Goal: Obtain resource: Obtain resource

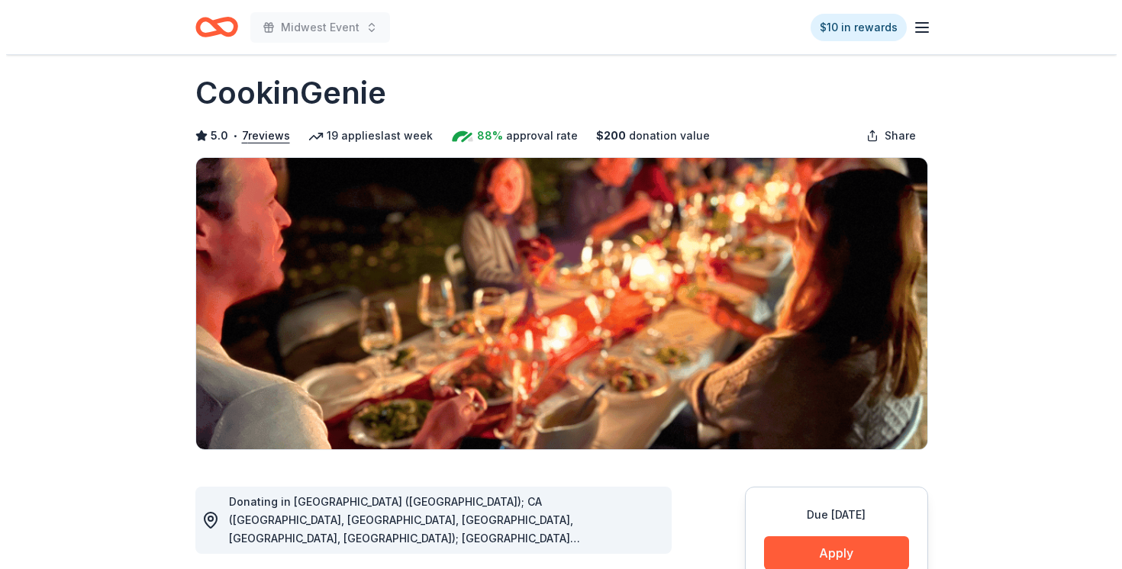
scroll to position [186, 0]
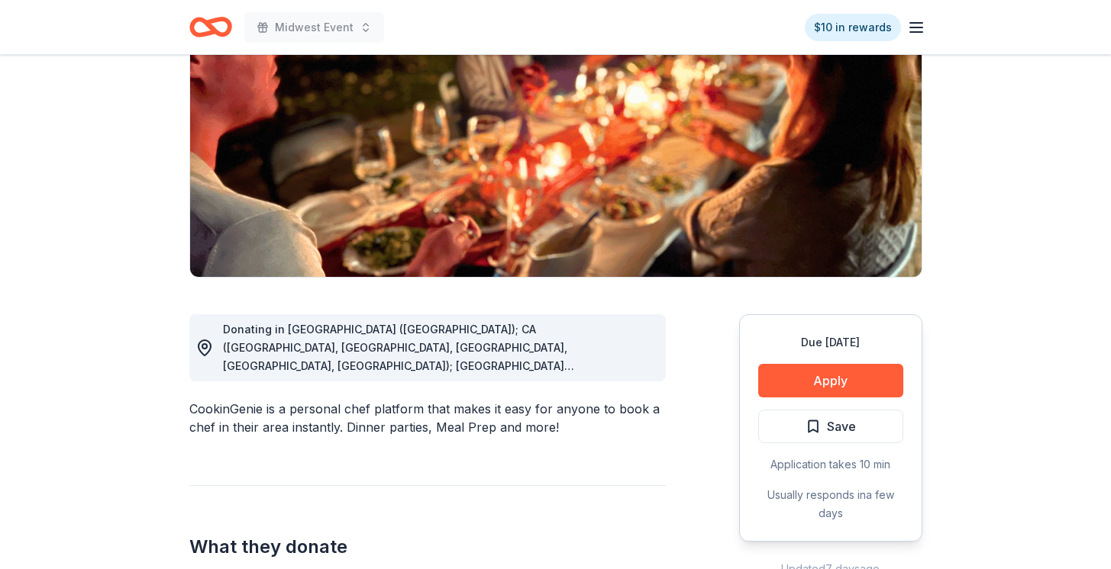
click at [508, 351] on span "Donating in [GEOGRAPHIC_DATA] ([GEOGRAPHIC_DATA]); CA ([GEOGRAPHIC_DATA], [GEOG…" at bounding box center [425, 512] width 405 height 379
click at [443, 353] on span "Donating in [GEOGRAPHIC_DATA] ([GEOGRAPHIC_DATA]); CA ([GEOGRAPHIC_DATA], [GEOG…" at bounding box center [425, 512] width 405 height 379
drag, startPoint x: 443, startPoint y: 353, endPoint x: 520, endPoint y: 355, distance: 77.1
click at [473, 353] on span "Donating in [GEOGRAPHIC_DATA] ([GEOGRAPHIC_DATA]); CA ([GEOGRAPHIC_DATA], [GEOG…" at bounding box center [425, 512] width 405 height 379
click at [630, 369] on div "Donating in [GEOGRAPHIC_DATA] ([GEOGRAPHIC_DATA]); CA ([GEOGRAPHIC_DATA], [GEOG…" at bounding box center [438, 348] width 430 height 55
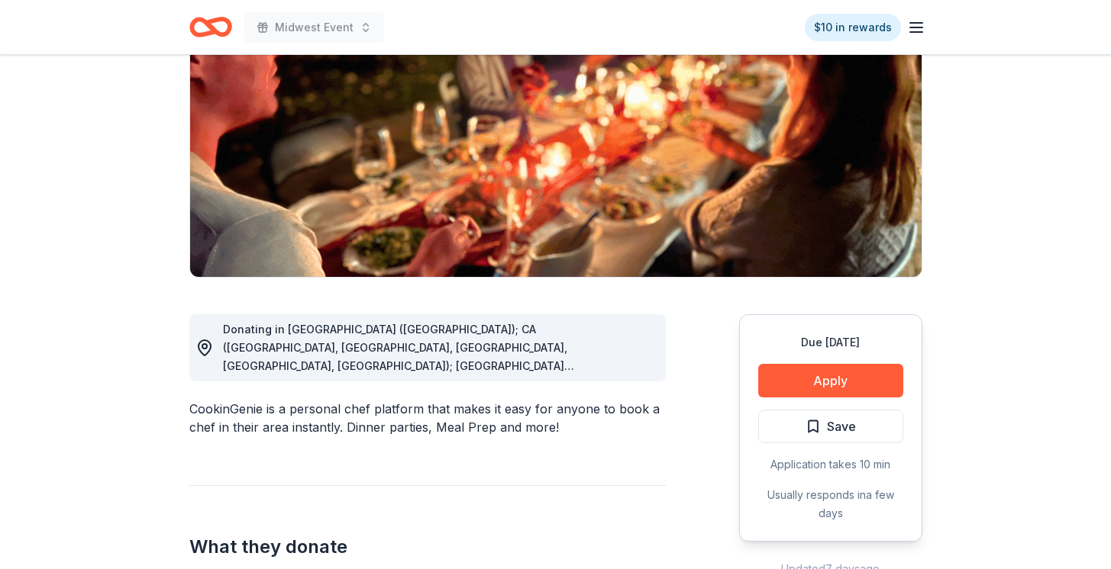
click at [630, 369] on div "Donating in [GEOGRAPHIC_DATA] ([GEOGRAPHIC_DATA]); CA ([GEOGRAPHIC_DATA], [GEOG…" at bounding box center [438, 348] width 430 height 55
click at [614, 366] on span "Donating in [GEOGRAPHIC_DATA] ([GEOGRAPHIC_DATA]); CA ([GEOGRAPHIC_DATA], [GEOG…" at bounding box center [425, 512] width 405 height 379
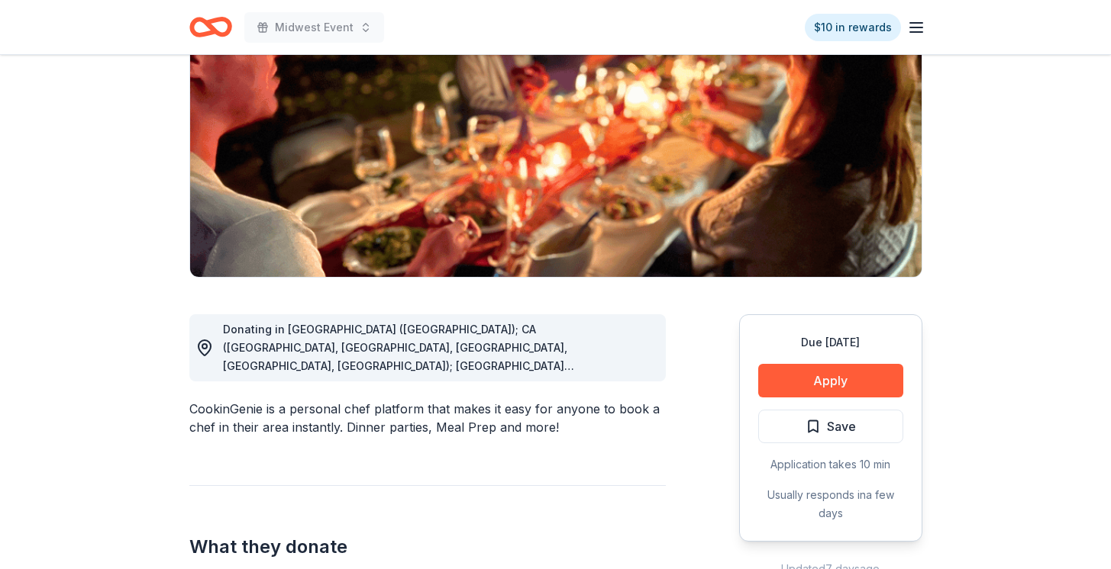
drag, startPoint x: 359, startPoint y: 366, endPoint x: 609, endPoint y: 364, distance: 249.6
click at [609, 364] on span "Donating in [GEOGRAPHIC_DATA] ([GEOGRAPHIC_DATA]); CA ([GEOGRAPHIC_DATA], [GEOG…" at bounding box center [425, 512] width 405 height 379
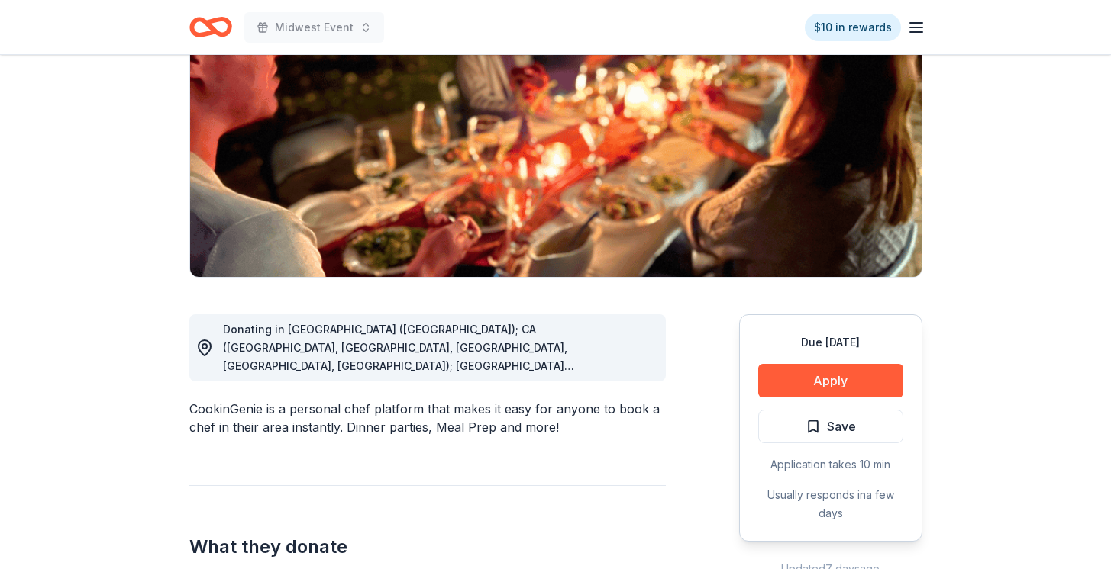
drag, startPoint x: 292, startPoint y: 408, endPoint x: 287, endPoint y: 398, distance: 10.9
click at [293, 408] on div "CookinGenie is a personal chef platform that makes it easy for anyone to book a…" at bounding box center [427, 418] width 476 height 37
click at [201, 347] on icon at bounding box center [204, 348] width 18 height 18
click at [202, 347] on circle at bounding box center [204, 346] width 5 height 5
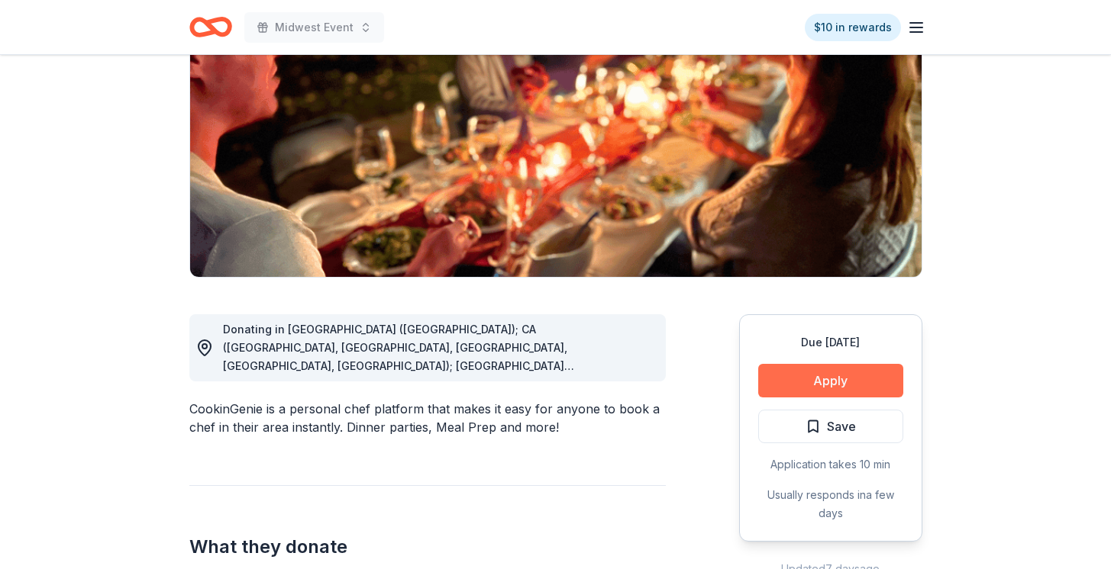
click at [778, 378] on button "Apply" at bounding box center [830, 381] width 145 height 34
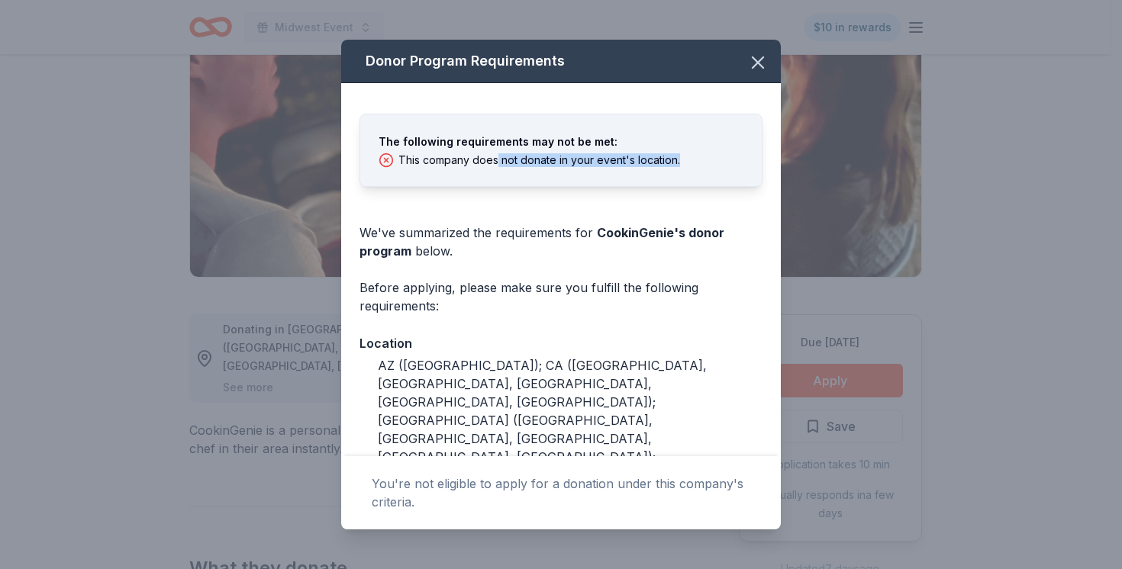
drag, startPoint x: 495, startPoint y: 154, endPoint x: 588, endPoint y: 167, distance: 94.0
click at [588, 167] on div "The following requirements may not be met: This company does not donate in your…" at bounding box center [560, 159] width 401 height 53
drag, startPoint x: 592, startPoint y: 163, endPoint x: 698, endPoint y: 162, distance: 106.1
click at [696, 162] on div "This company does not donate in your event's location." at bounding box center [561, 160] width 365 height 15
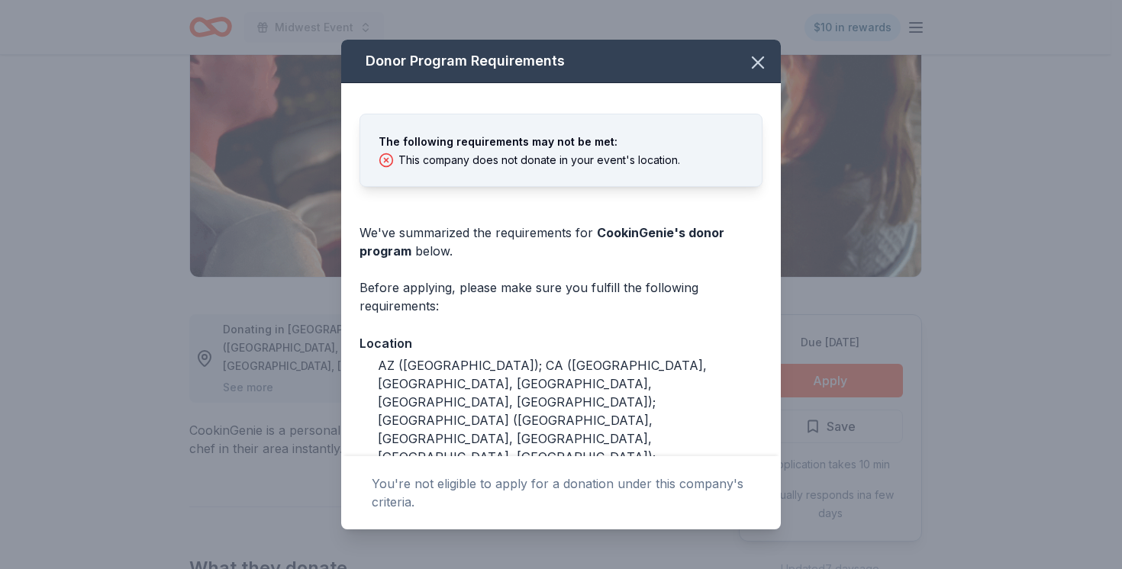
click at [698, 161] on div "This company does not donate in your event's location." at bounding box center [561, 160] width 365 height 15
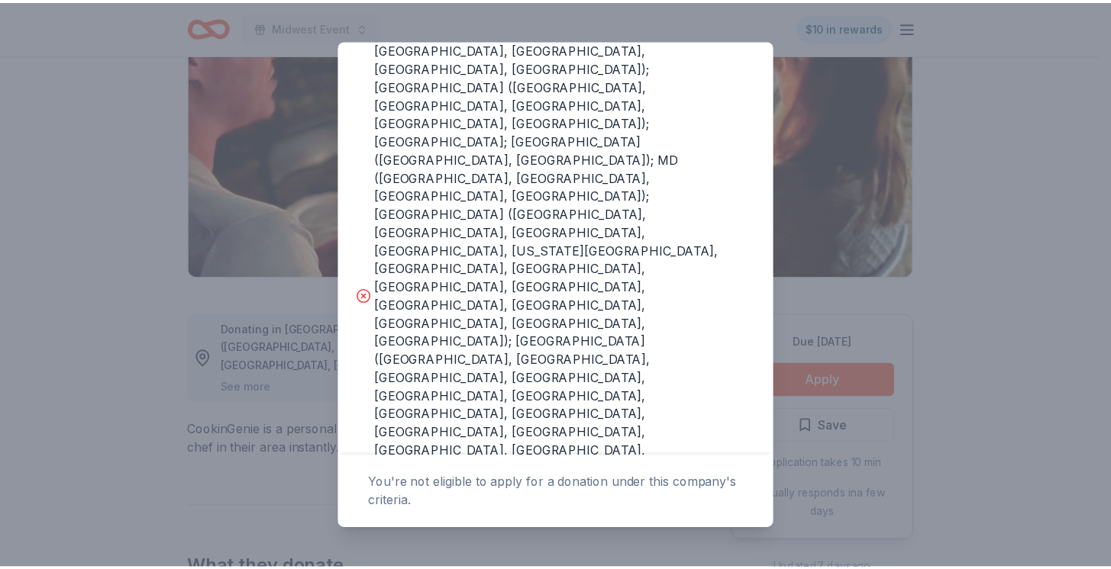
scroll to position [0, 0]
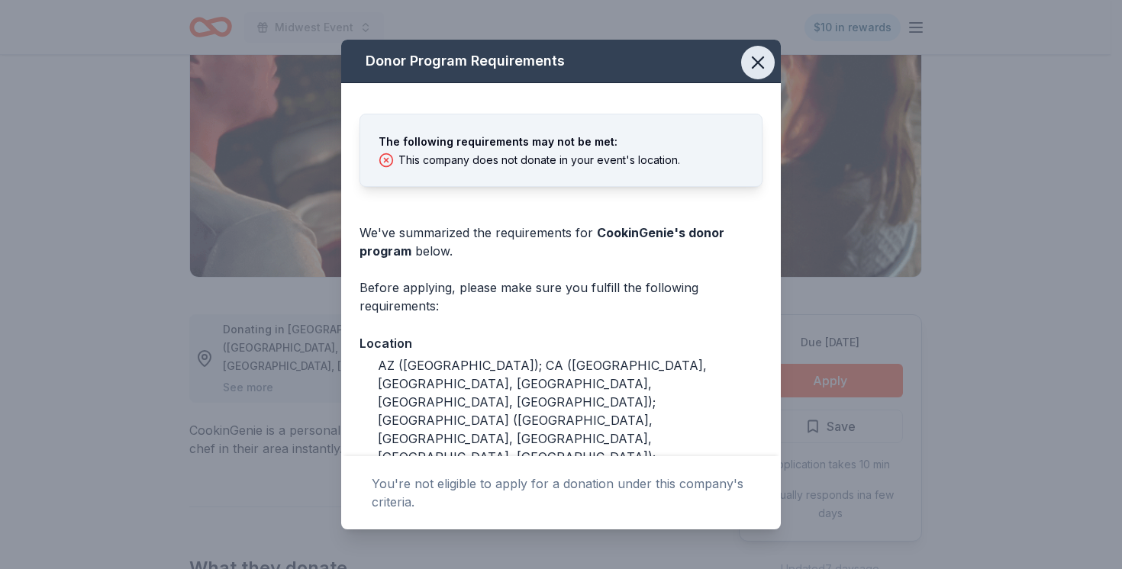
click at [747, 69] on icon "button" at bounding box center [757, 62] width 21 height 21
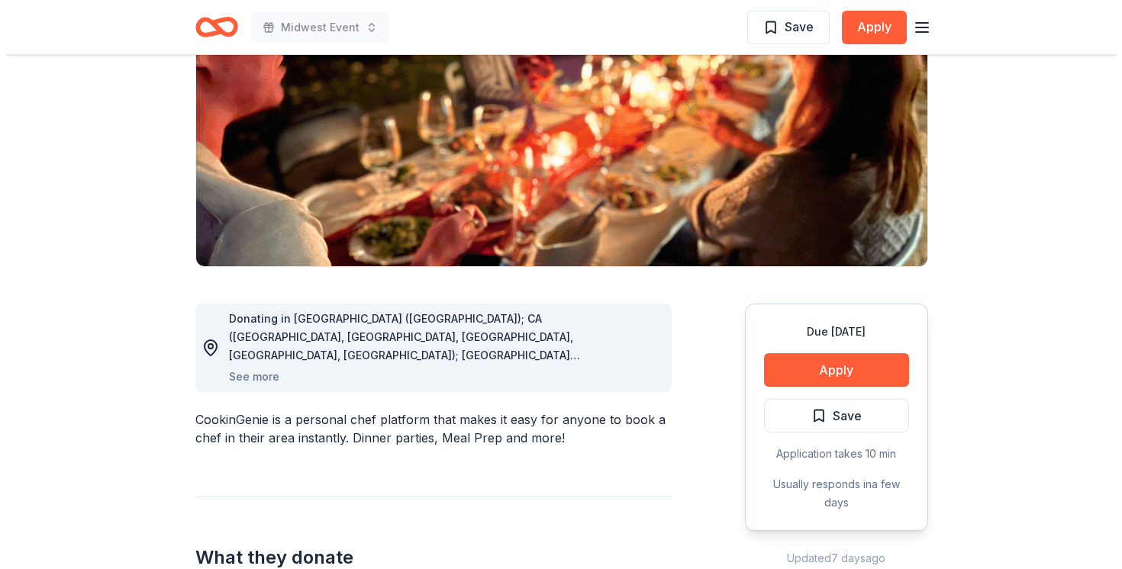
scroll to position [459, 0]
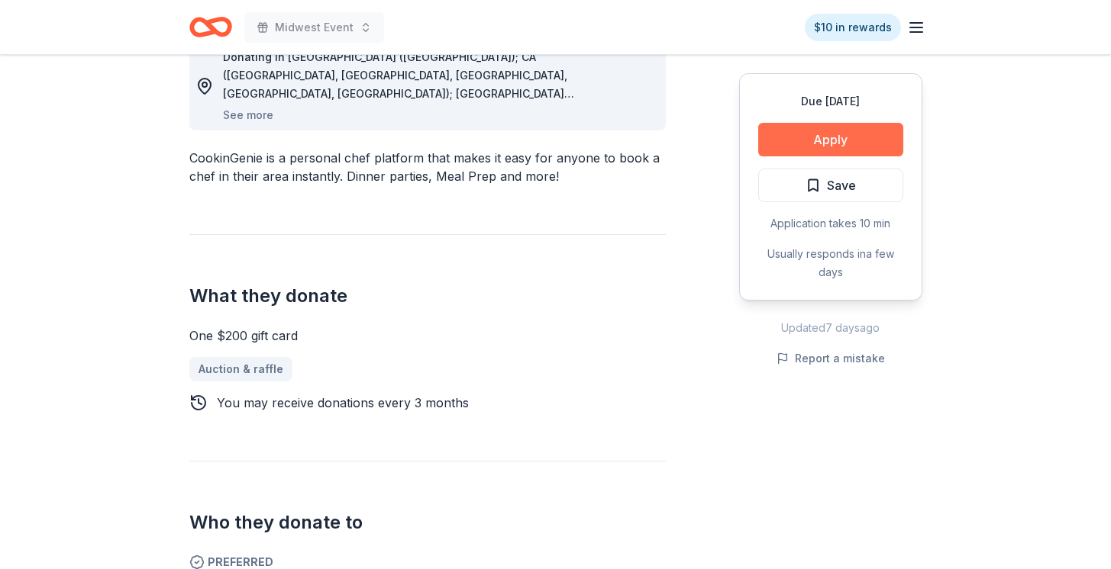
click at [806, 131] on button "Apply" at bounding box center [830, 140] width 145 height 34
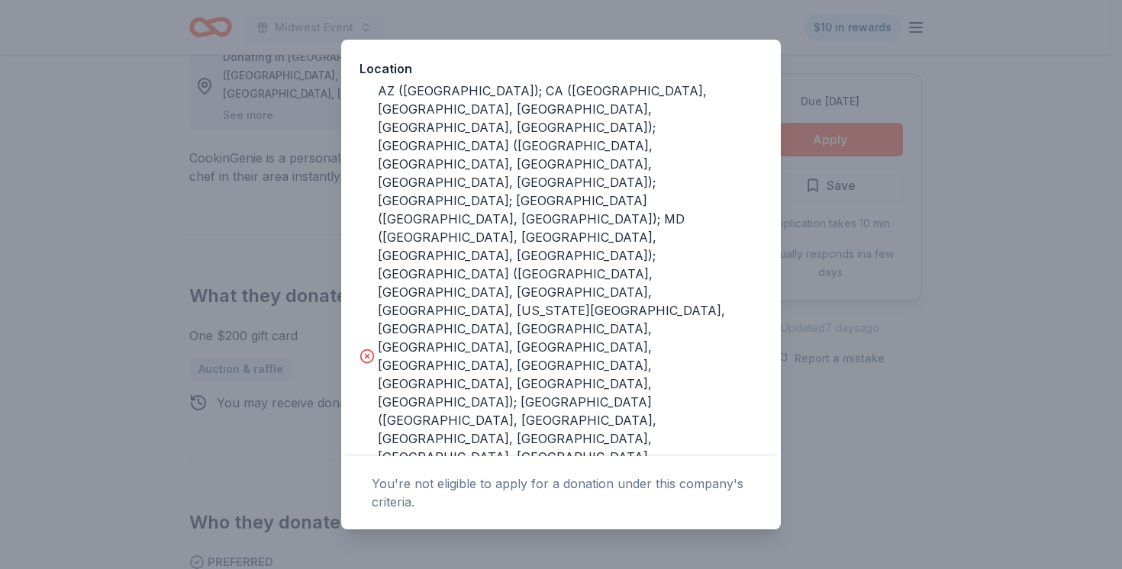
scroll to position [394, 0]
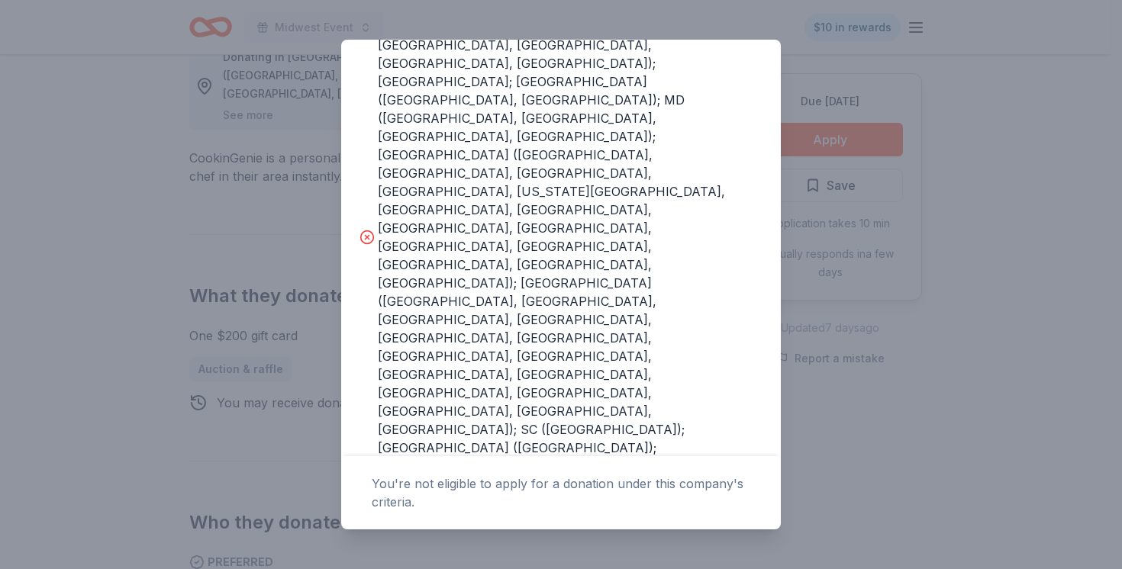
drag, startPoint x: 528, startPoint y: 488, endPoint x: 688, endPoint y: 492, distance: 160.3
click at [688, 492] on div "You're not eligible to apply for a donation under this company's criteria." at bounding box center [561, 493] width 379 height 37
click at [688, 491] on div "You're not eligible to apply for a donation under this company's criteria." at bounding box center [561, 493] width 379 height 37
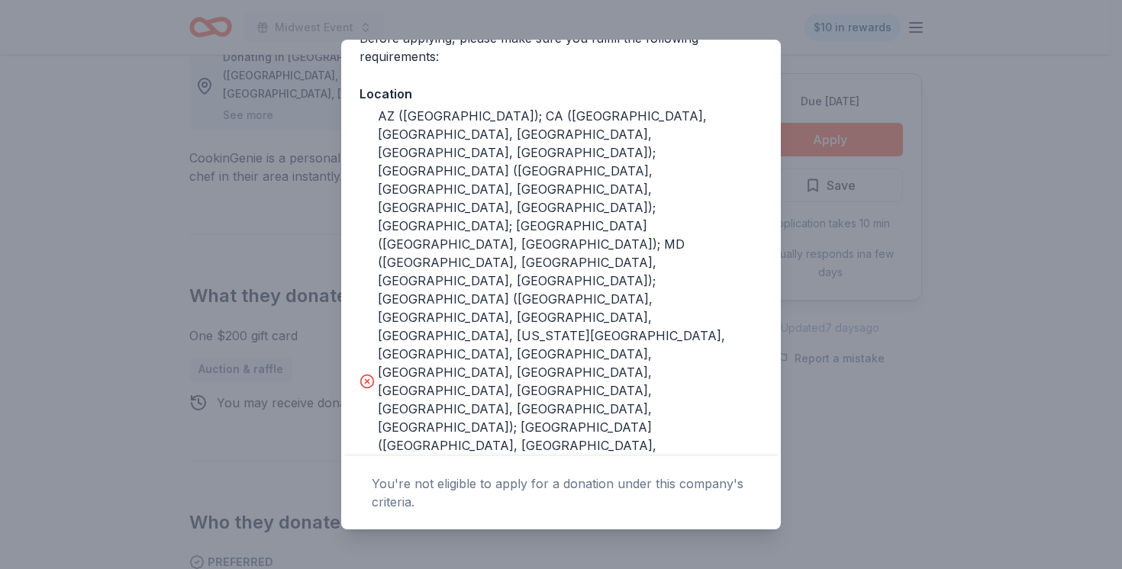
scroll to position [337, 0]
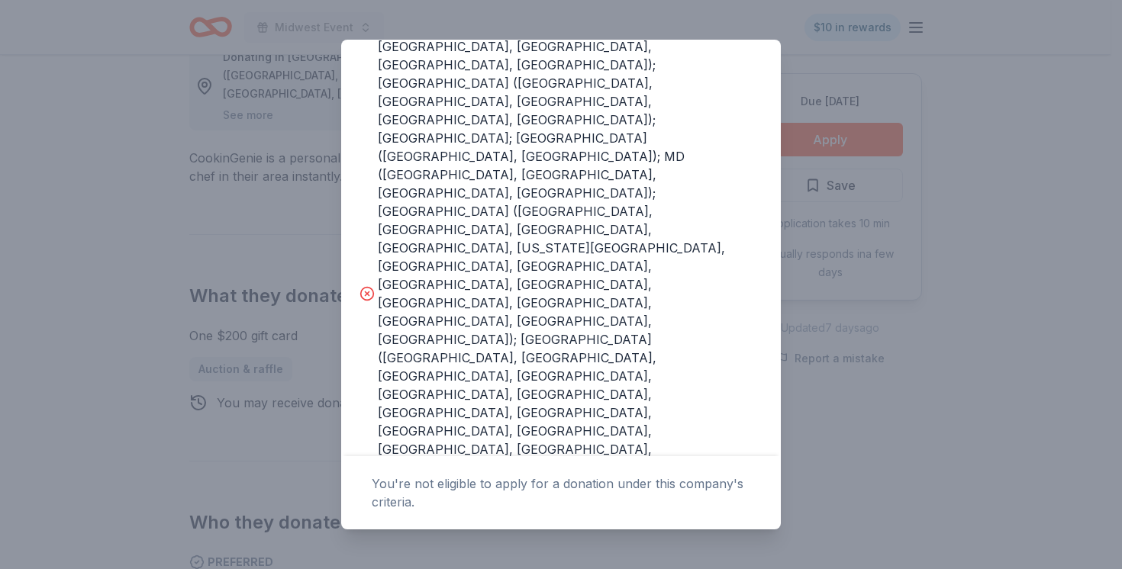
click at [364, 286] on icon at bounding box center [366, 293] width 15 height 15
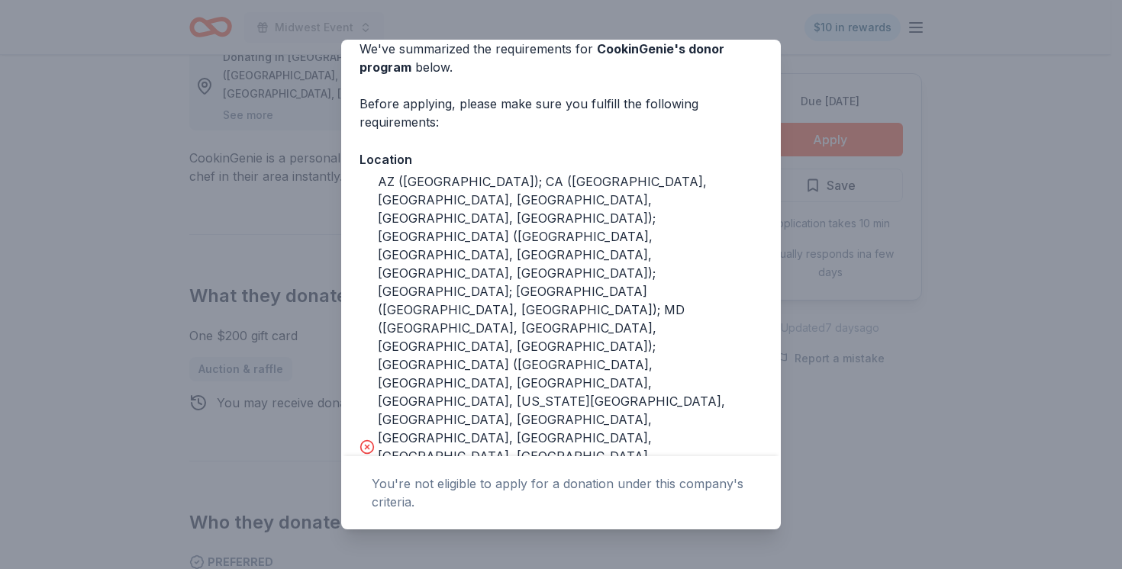
scroll to position [304, 0]
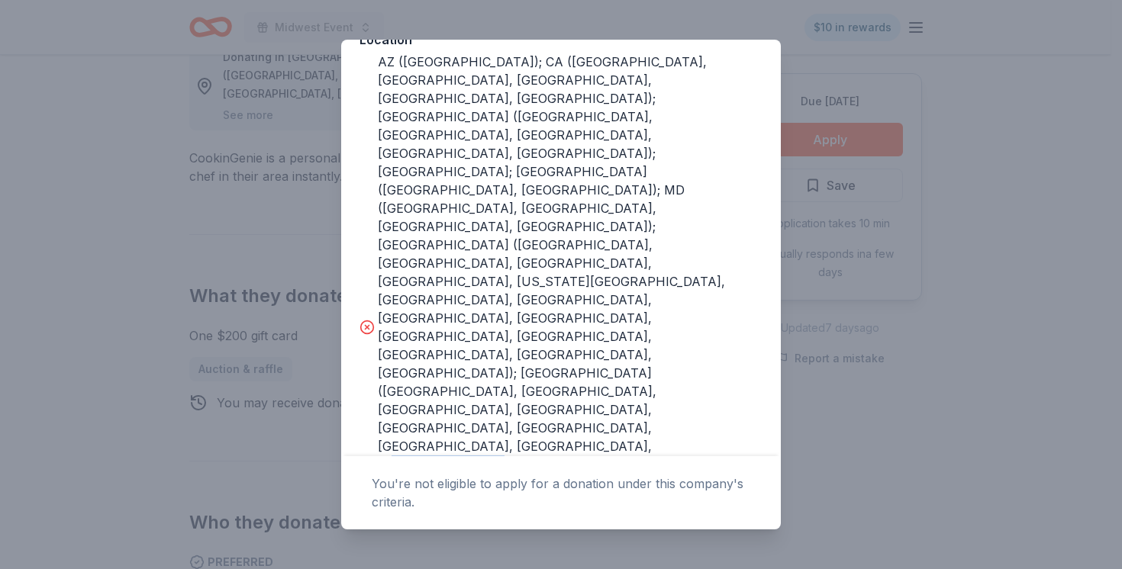
drag, startPoint x: 640, startPoint y: 327, endPoint x: 756, endPoint y: 325, distance: 116.8
click at [756, 325] on div "The following requirements may not be met: This company does not donate in your…" at bounding box center [561, 291] width 440 height 1024
click at [734, 337] on div "AZ ([GEOGRAPHIC_DATA]); CA ([GEOGRAPHIC_DATA], [GEOGRAPHIC_DATA], [GEOGRAPHIC_D…" at bounding box center [570, 328] width 385 height 550
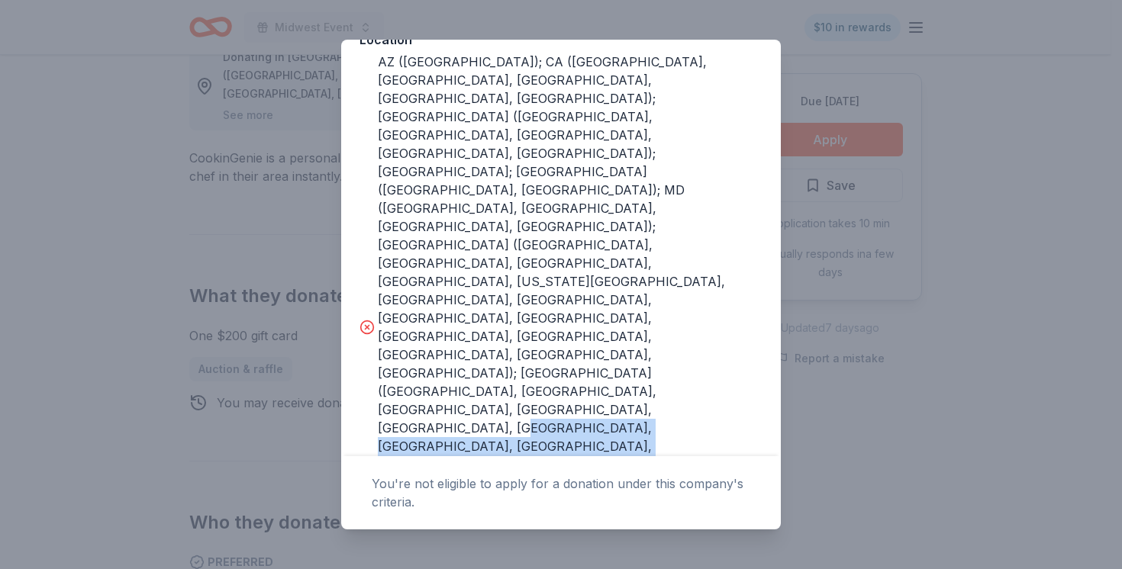
drag, startPoint x: 733, startPoint y: 337, endPoint x: 653, endPoint y: 302, distance: 86.5
click at [653, 302] on div "AZ ([GEOGRAPHIC_DATA]); CA ([GEOGRAPHIC_DATA], [GEOGRAPHIC_DATA], [GEOGRAPHIC_D…" at bounding box center [570, 328] width 385 height 550
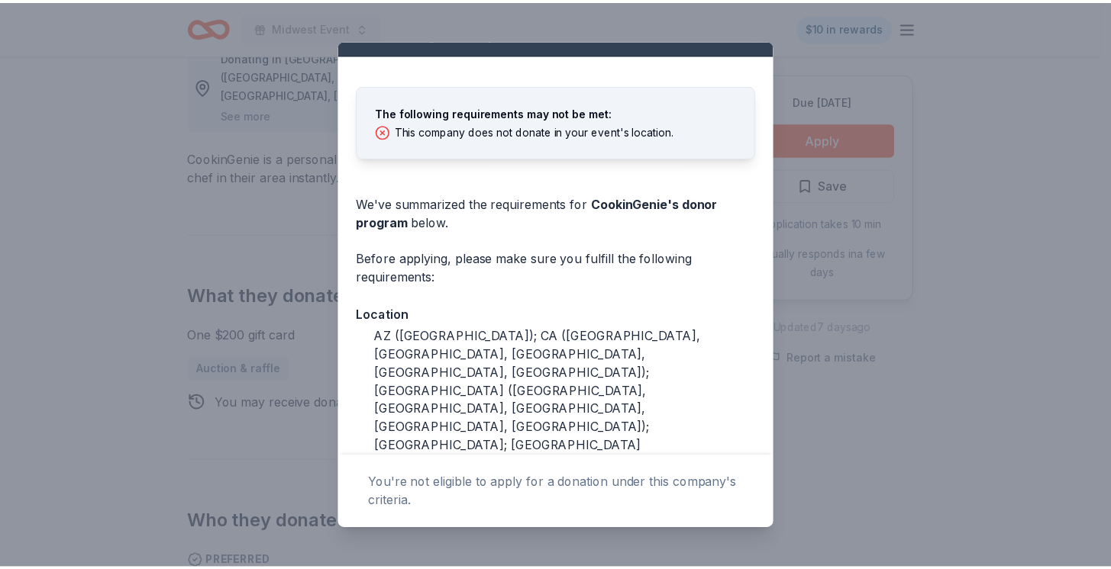
scroll to position [0, 0]
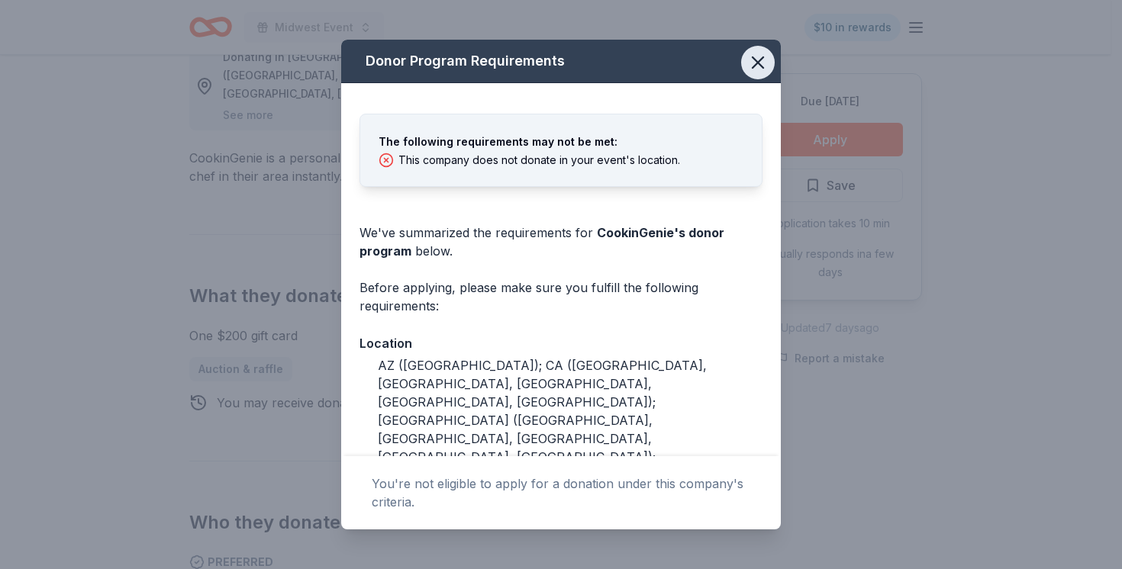
click at [753, 63] on icon "button" at bounding box center [758, 62] width 11 height 11
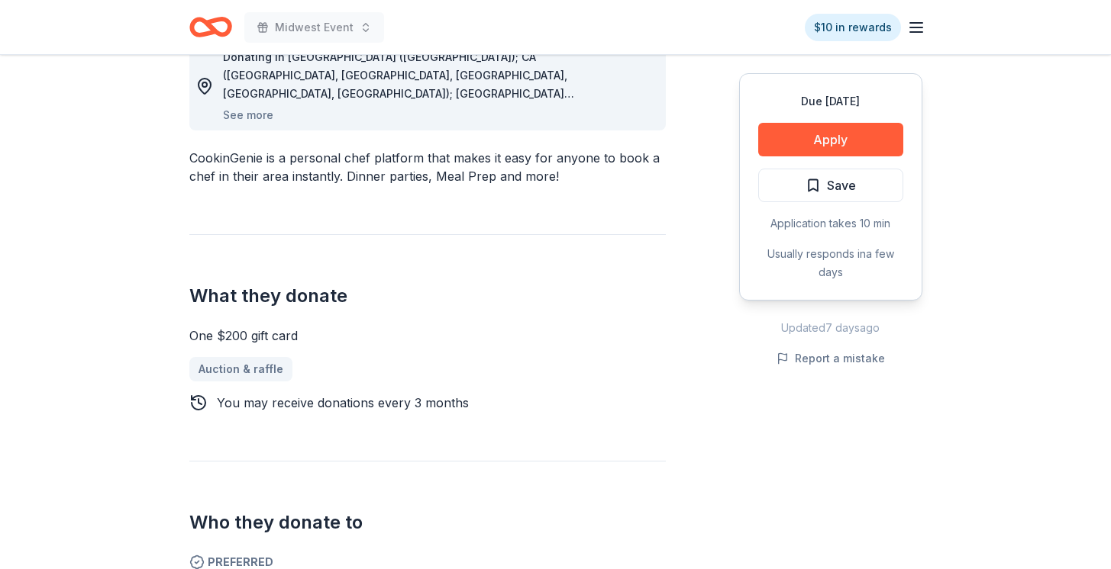
click at [683, 172] on div "Donating in [GEOGRAPHIC_DATA] ([GEOGRAPHIC_DATA]); CA ([GEOGRAPHIC_DATA], [GEOG…" at bounding box center [555, 309] width 733 height 609
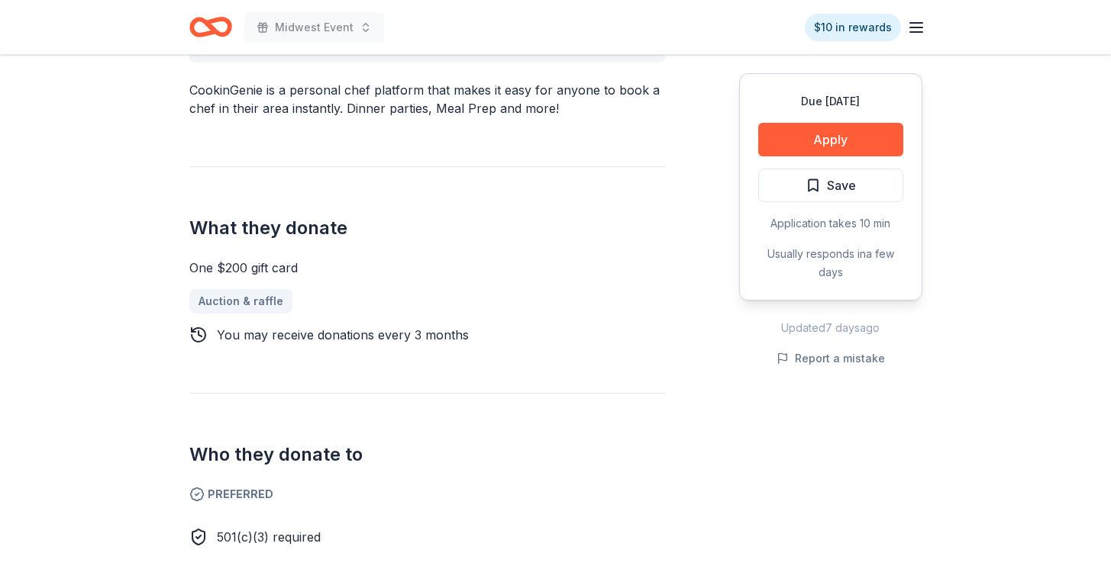
scroll to position [383, 0]
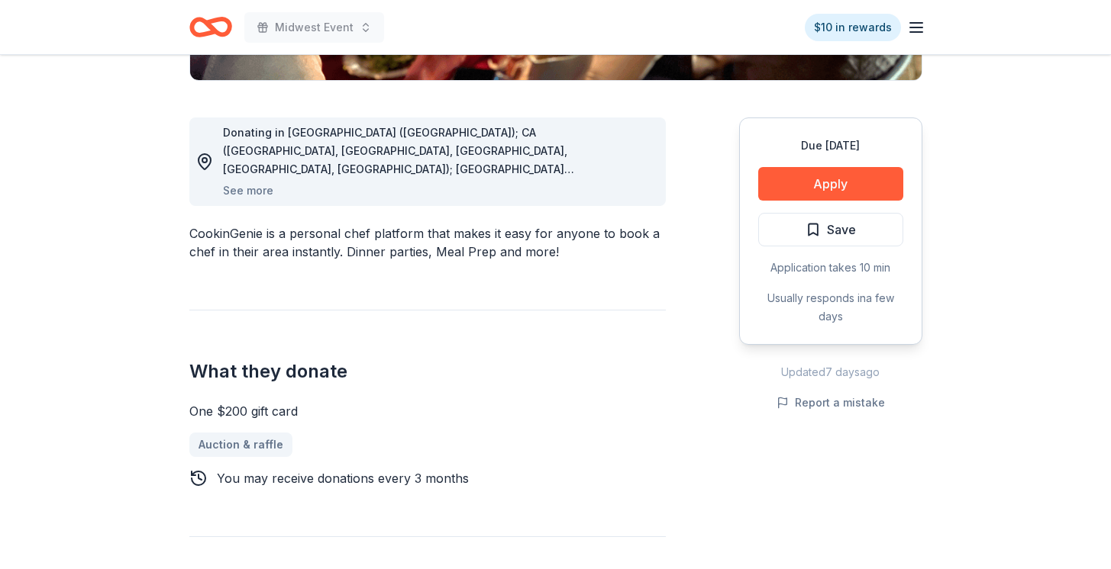
drag, startPoint x: 501, startPoint y: 250, endPoint x: 549, endPoint y: 250, distance: 48.1
click at [549, 250] on div "CookinGenie is a personal chef platform that makes it easy for anyone to book a…" at bounding box center [427, 242] width 476 height 37
click at [553, 250] on div "CookinGenie is a personal chef platform that makes it easy for anyone to book a…" at bounding box center [427, 242] width 476 height 37
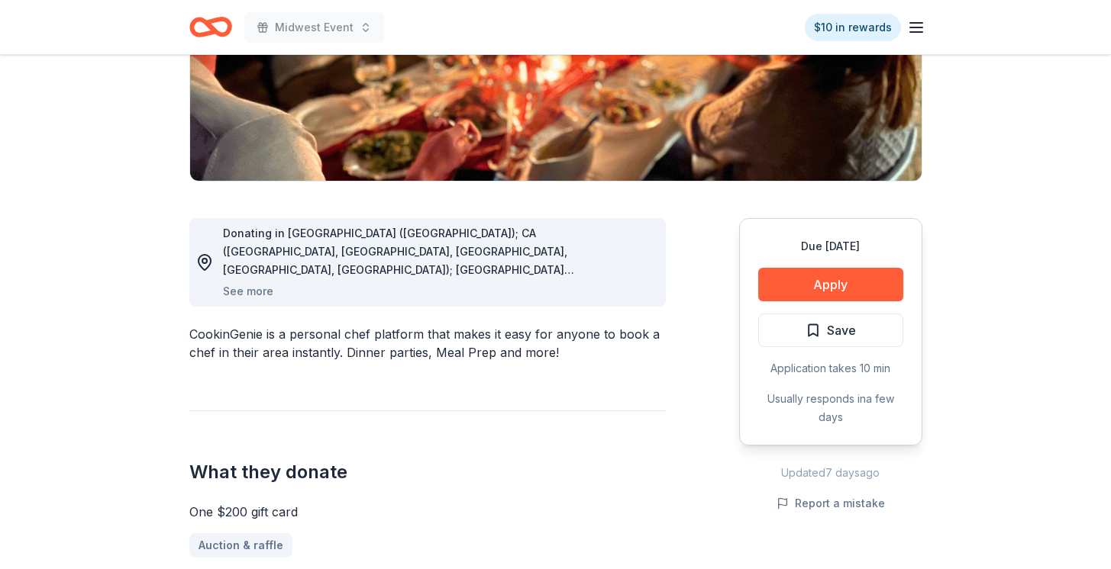
scroll to position [485, 0]
